Goal: Communication & Community: Answer question/provide support

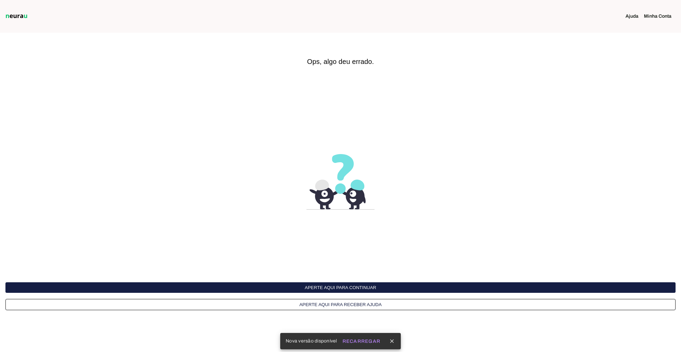
click at [350, 283] on button "Aperte aqui para continuar" at bounding box center [340, 288] width 670 height 11
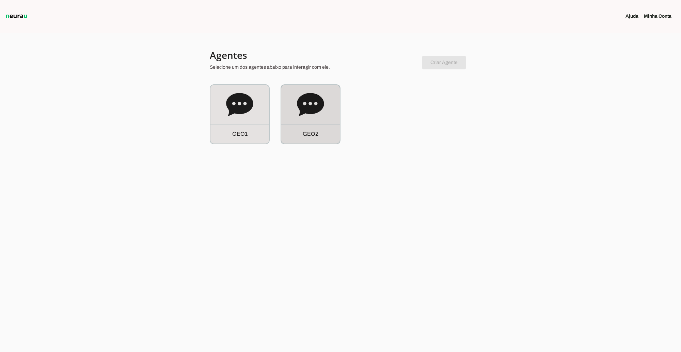
click at [310, 115] on icon at bounding box center [310, 104] width 27 height 27
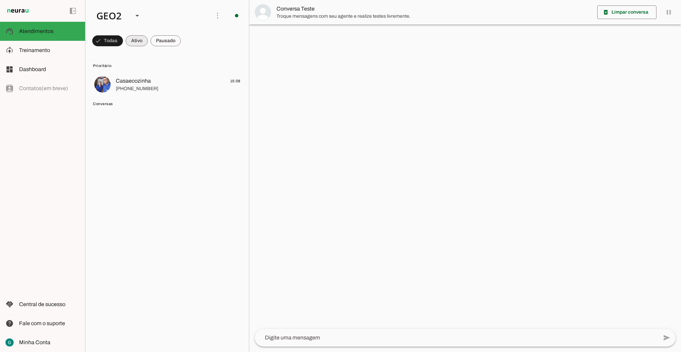
click at [137, 36] on span at bounding box center [137, 41] width 22 height 16
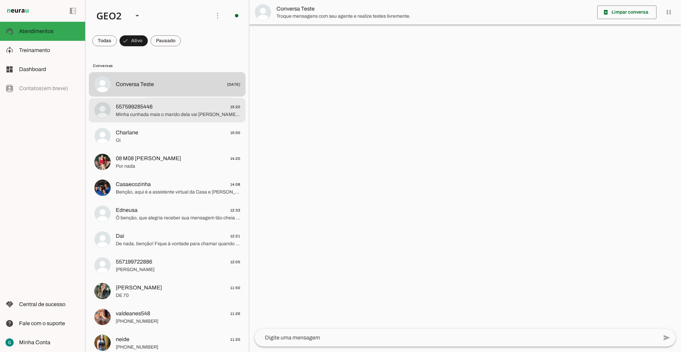
click at [182, 112] on span "Minha cunhada mais o marido dela vai pegar lara aí na creche viu" at bounding box center [178, 114] width 124 height 7
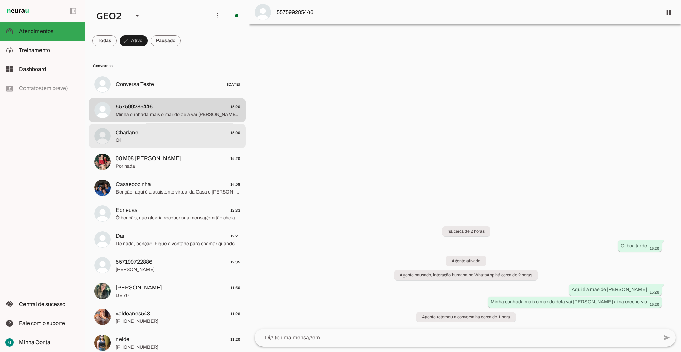
click at [184, 134] on span "Charlane 15:00" at bounding box center [178, 132] width 124 height 9
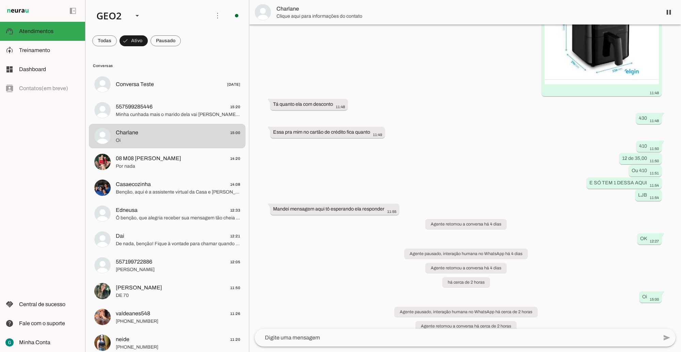
scroll to position [4368, 0]
click at [170, 40] on span at bounding box center [165, 41] width 30 height 16
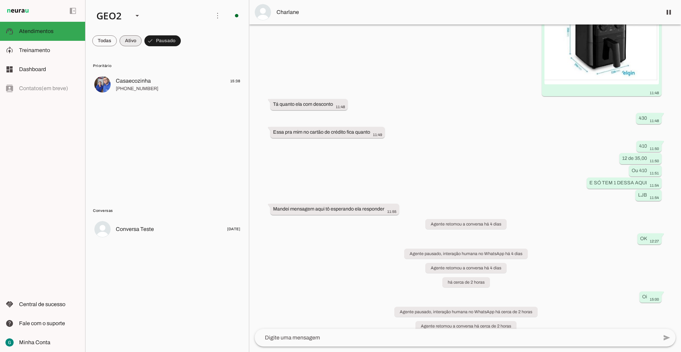
click at [133, 42] on span at bounding box center [130, 41] width 22 height 16
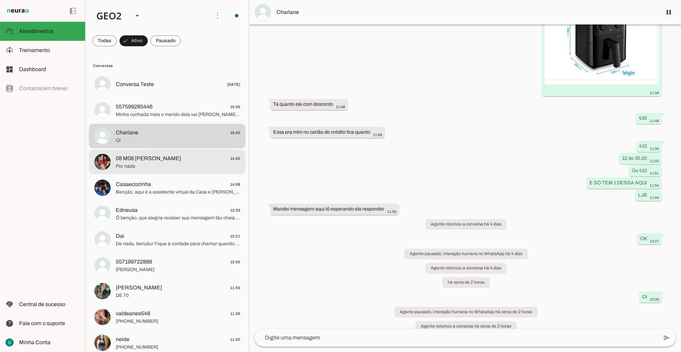
click at [157, 162] on span "08 M08 VIVIANE MACEDO DE SANTANA" at bounding box center [148, 159] width 65 height 8
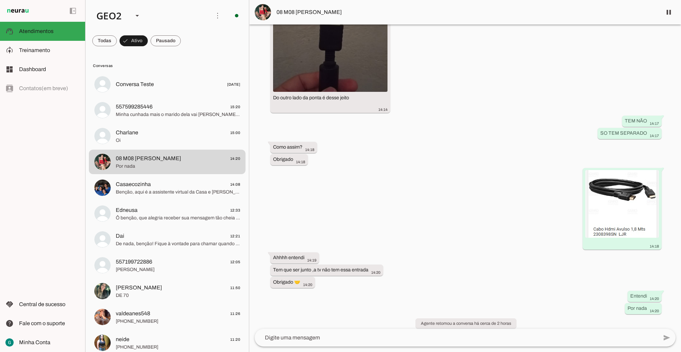
scroll to position [423, 0]
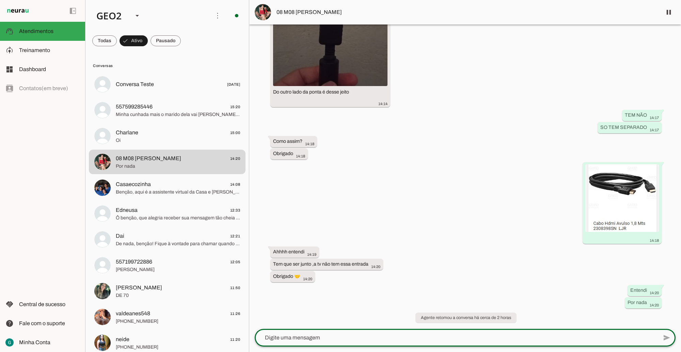
click at [283, 339] on textarea at bounding box center [456, 338] width 403 height 8
type textarea "https://casaecozinha.clipp.com.br/#/produto/ADAPT.+CONV+HDMI+P+VIDEO+COMP+3RCA+…"
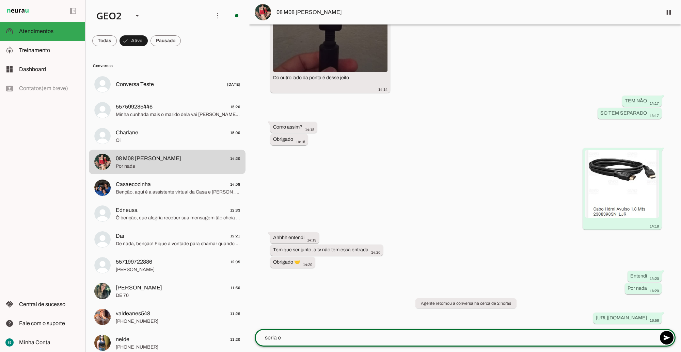
scroll to position [443, 0]
type textarea "seria esse?"
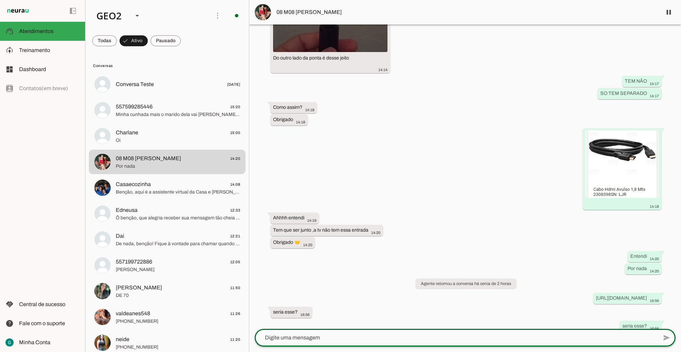
scroll to position [455, 0]
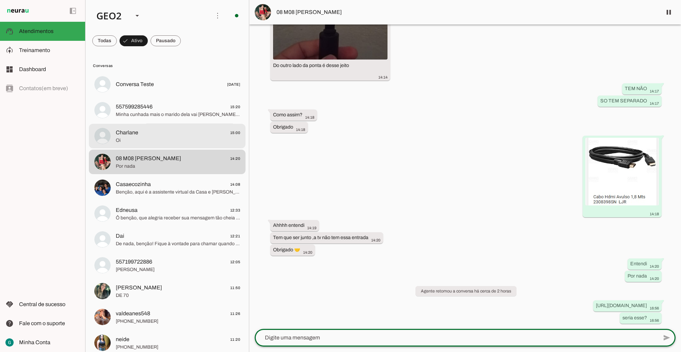
click at [154, 136] on span "Charlane 15:00" at bounding box center [178, 132] width 124 height 9
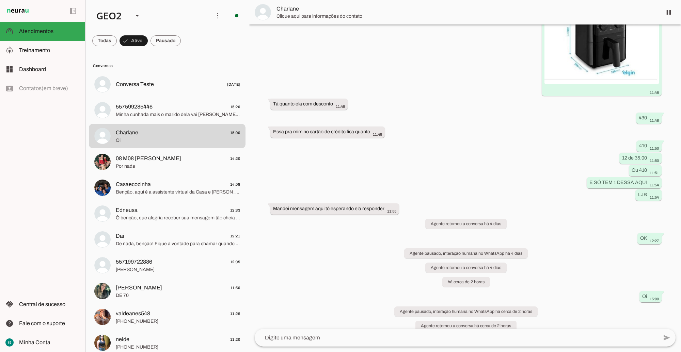
scroll to position [4368, 0]
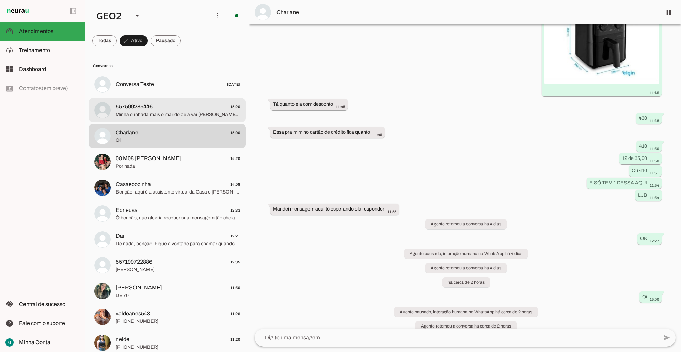
click at [164, 113] on span "Minha cunhada mais o marido dela vai pegar lara aí na creche viu" at bounding box center [178, 114] width 124 height 7
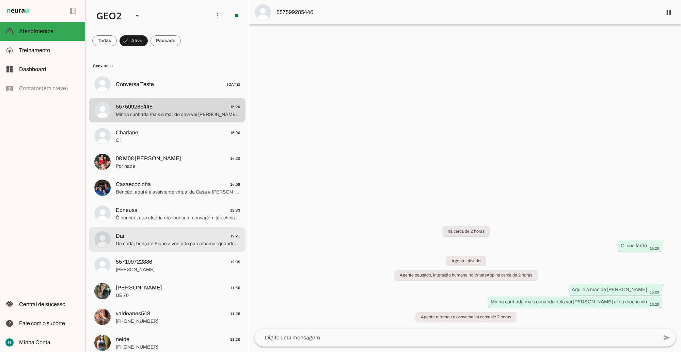
click at [177, 237] on span "Dai 12:21" at bounding box center [178, 236] width 124 height 9
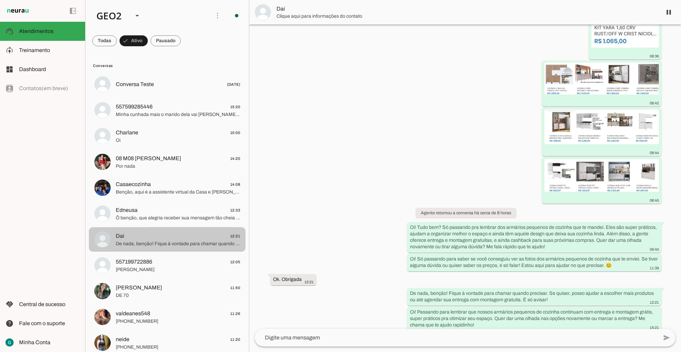
scroll to position [511, 0]
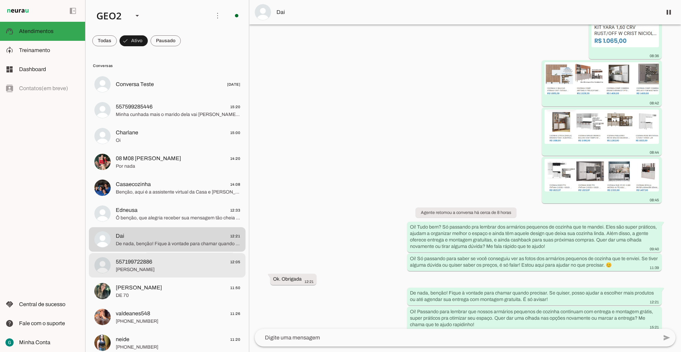
click at [167, 266] on span "Ola" at bounding box center [178, 269] width 124 height 7
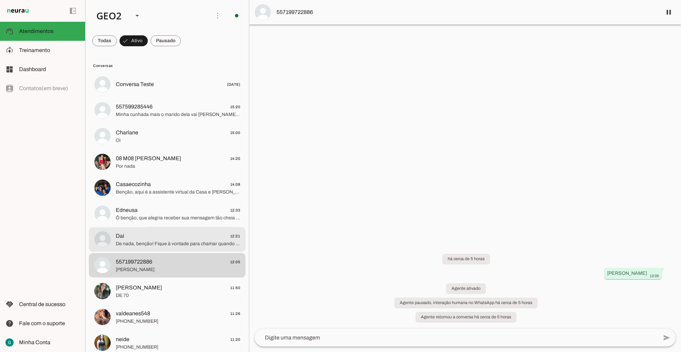
click at [171, 241] on span "De nada, benção! Fique à vontade para chamar quando precisar. Se quiser, posso …" at bounding box center [178, 243] width 124 height 7
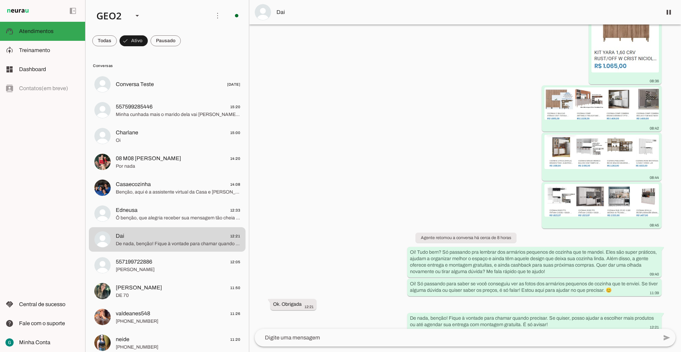
scroll to position [511, 0]
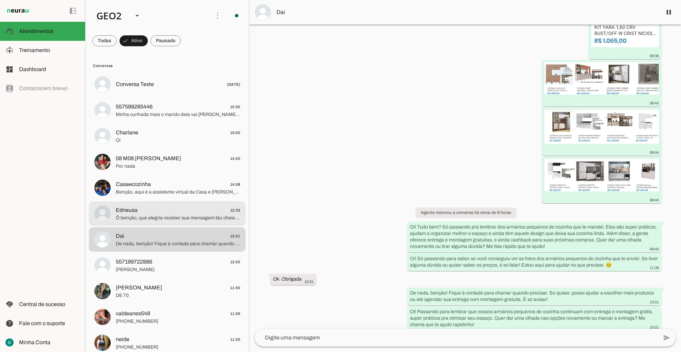
click at [171, 214] on span "Edneusa 12:33" at bounding box center [178, 210] width 124 height 9
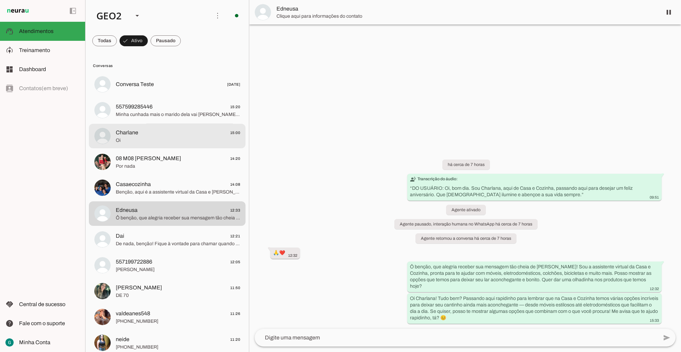
click at [170, 137] on span "Oi" at bounding box center [178, 140] width 124 height 7
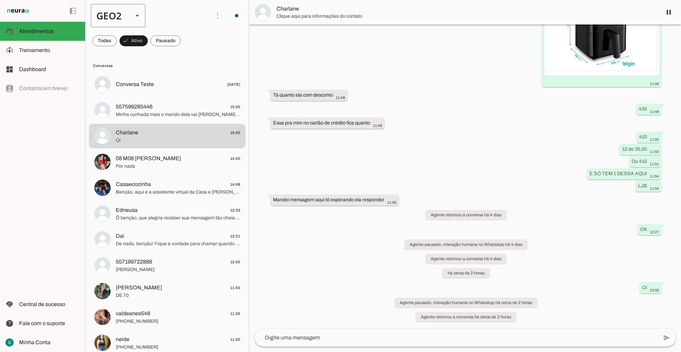
scroll to position [4368, 0]
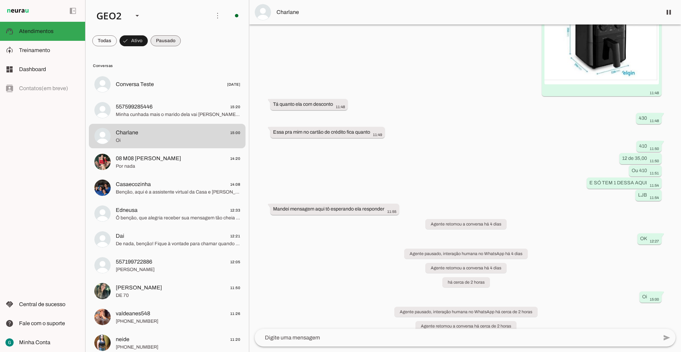
click at [167, 43] on span at bounding box center [165, 41] width 30 height 16
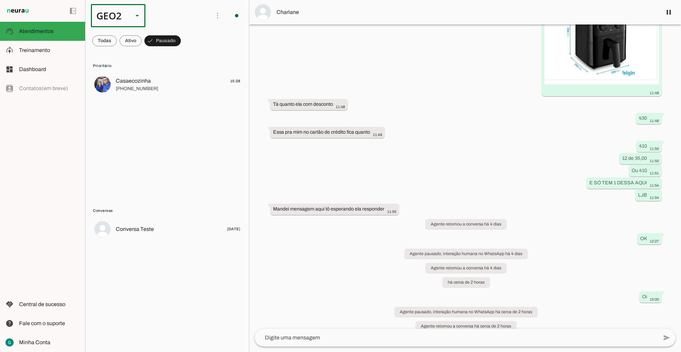
click at [107, 12] on div "GEO2" at bounding box center [109, 15] width 37 height 23
click at [182, 34] on md-item "GEO1" at bounding box center [209, 43] width 54 height 19
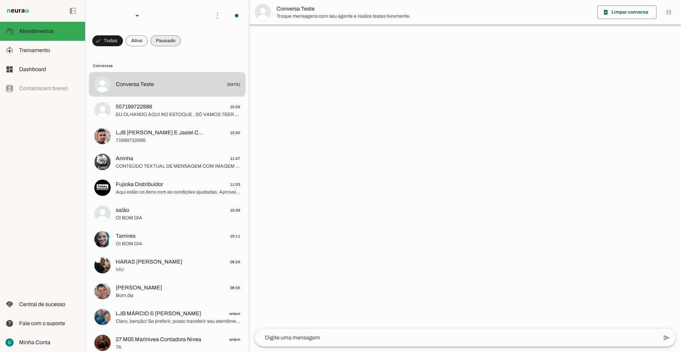
click at [170, 45] on span at bounding box center [165, 41] width 30 height 16
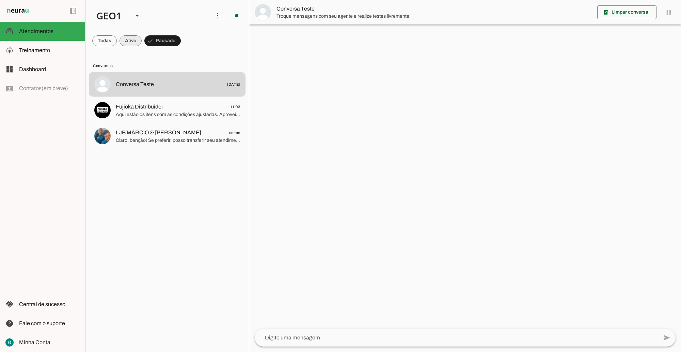
click at [123, 38] on span at bounding box center [130, 41] width 22 height 16
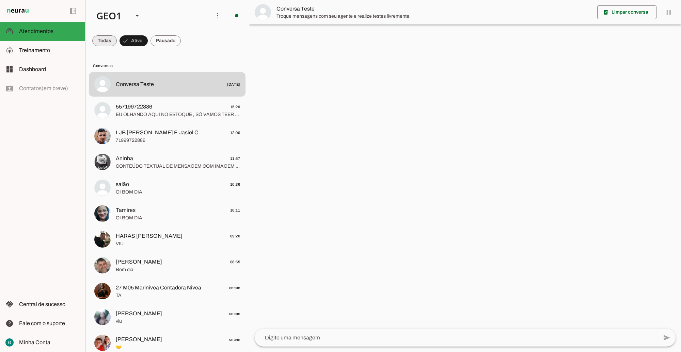
click at [104, 39] on span at bounding box center [104, 41] width 25 height 16
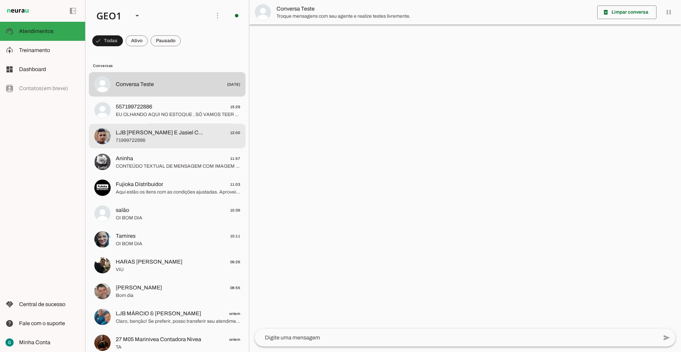
click at [171, 137] on span "71999722886" at bounding box center [178, 140] width 124 height 7
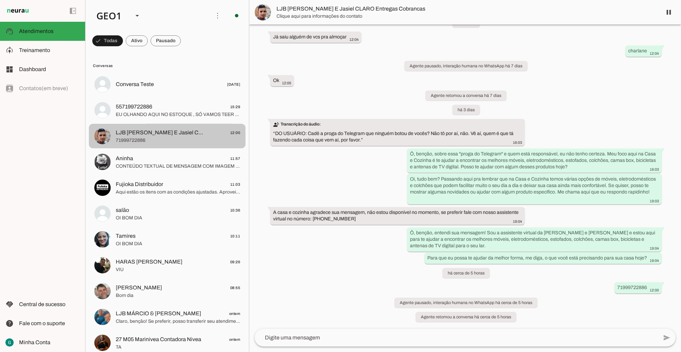
scroll to position [2031, 0]
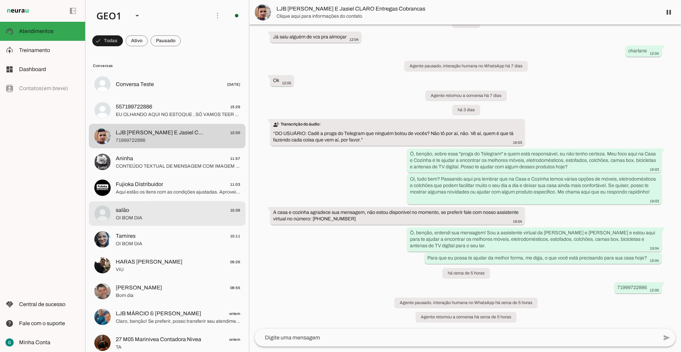
click at [167, 213] on span "salão 10:36" at bounding box center [178, 210] width 124 height 9
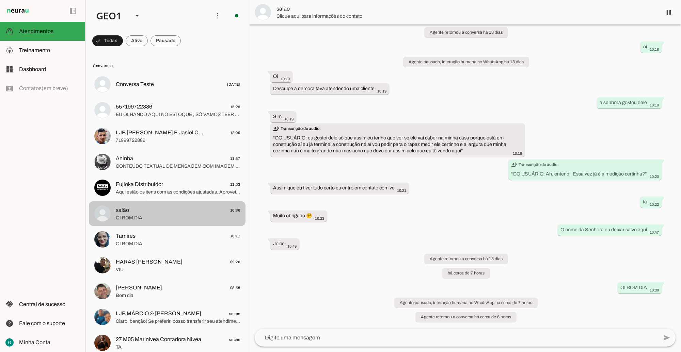
scroll to position [1113, 0]
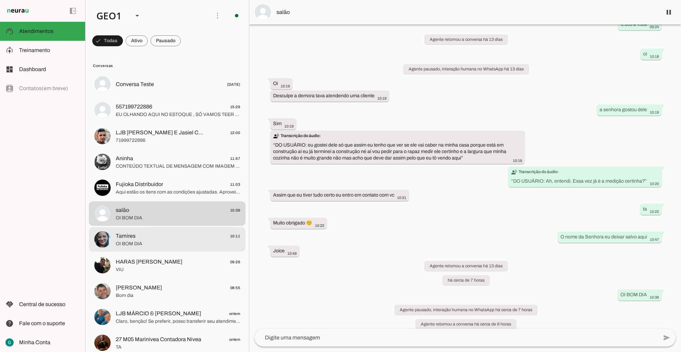
click at [173, 239] on span "Tamires 10:11" at bounding box center [178, 236] width 124 height 9
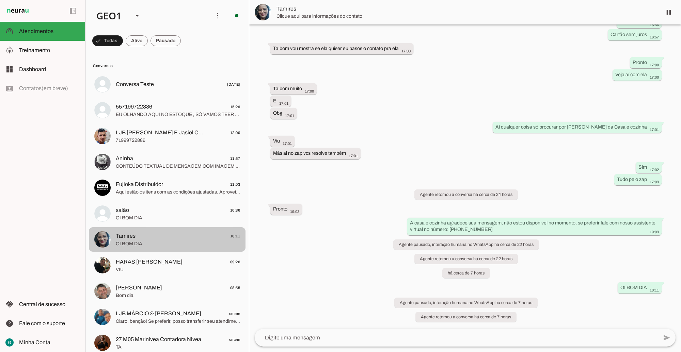
scroll to position [1252, 0]
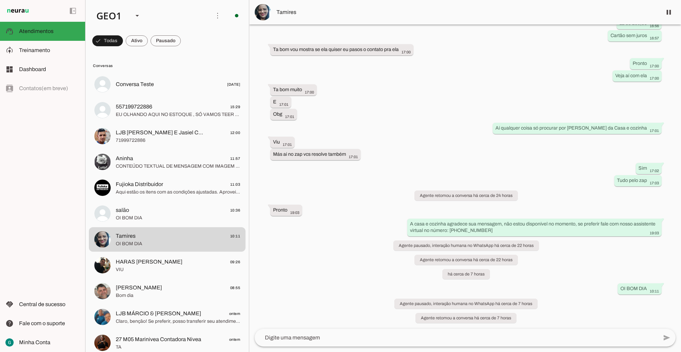
drag, startPoint x: 378, startPoint y: 161, endPoint x: 437, endPoint y: 145, distance: 61.1
click at [437, 145] on div "Agente ativado há 4 dias O valor do sofá 17:06 Benção, sou a assistente virtual…" at bounding box center [465, 177] width 432 height 305
